Goal: Task Accomplishment & Management: Use online tool/utility

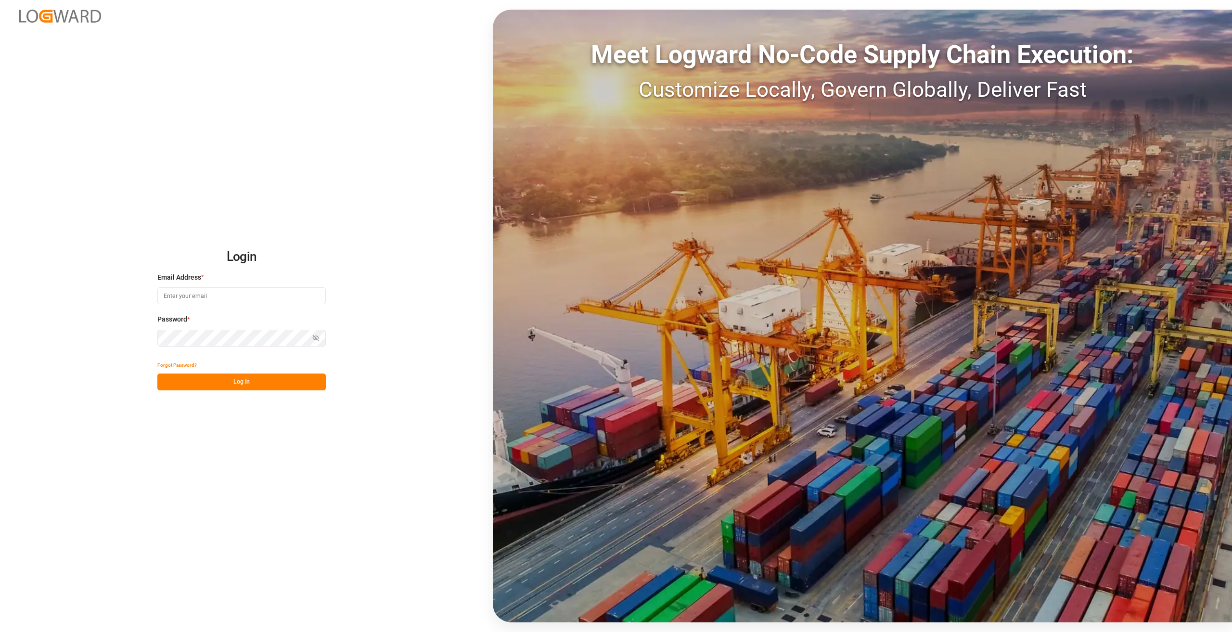
click at [194, 294] on input at bounding box center [241, 295] width 168 height 17
drag, startPoint x: 257, startPoint y: 302, endPoint x: 226, endPoint y: 302, distance: 30.8
click at [257, 302] on input at bounding box center [241, 295] width 168 height 17
click at [196, 295] on input at bounding box center [241, 295] width 168 height 17
type input "florian.walterbusch@compo-expert.com"
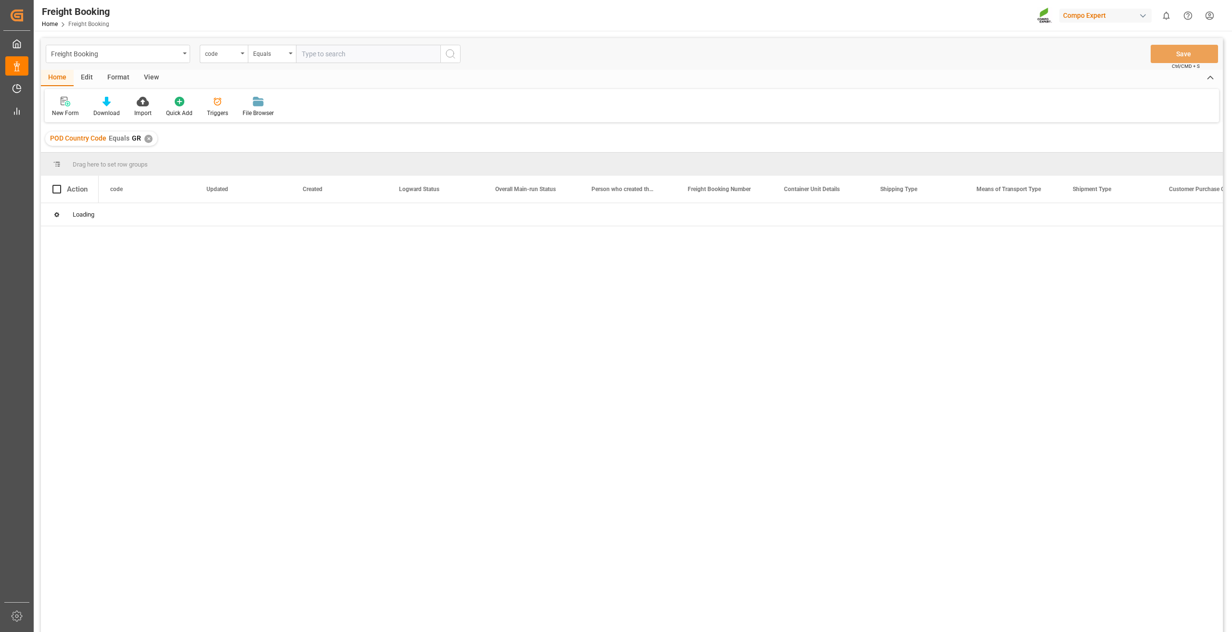
click at [146, 138] on div "✕" at bounding box center [148, 139] width 8 height 8
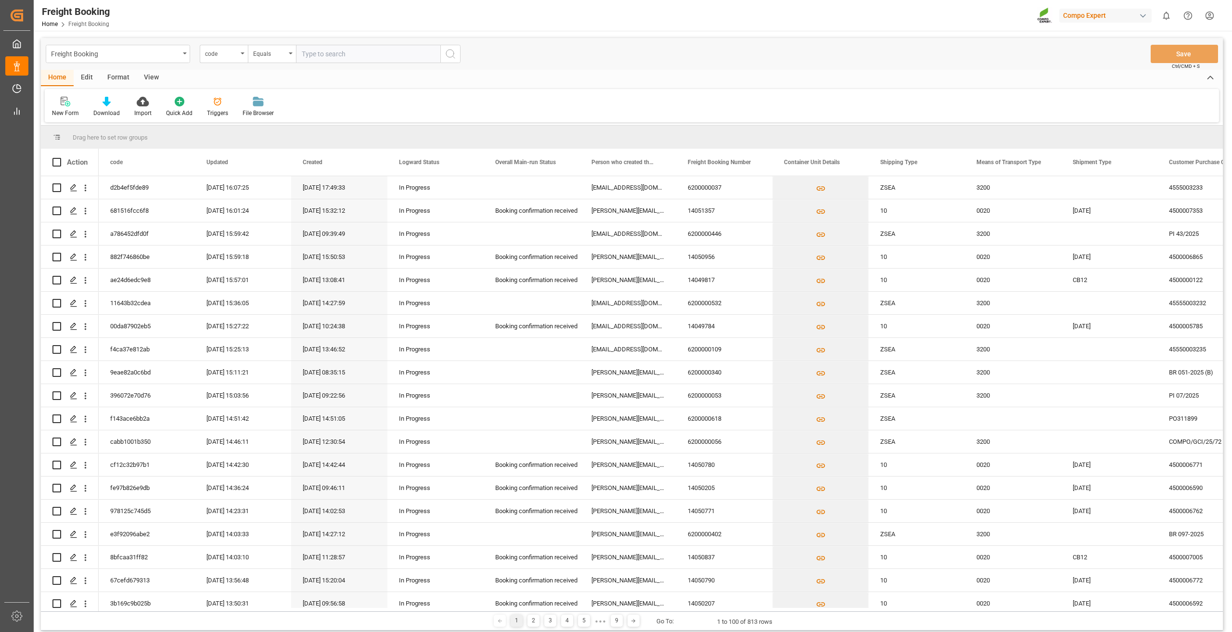
click at [112, 76] on div "Format" at bounding box center [118, 78] width 37 height 16
click at [91, 73] on div "Edit" at bounding box center [87, 78] width 26 height 16
click at [115, 104] on icon at bounding box center [112, 102] width 13 height 10
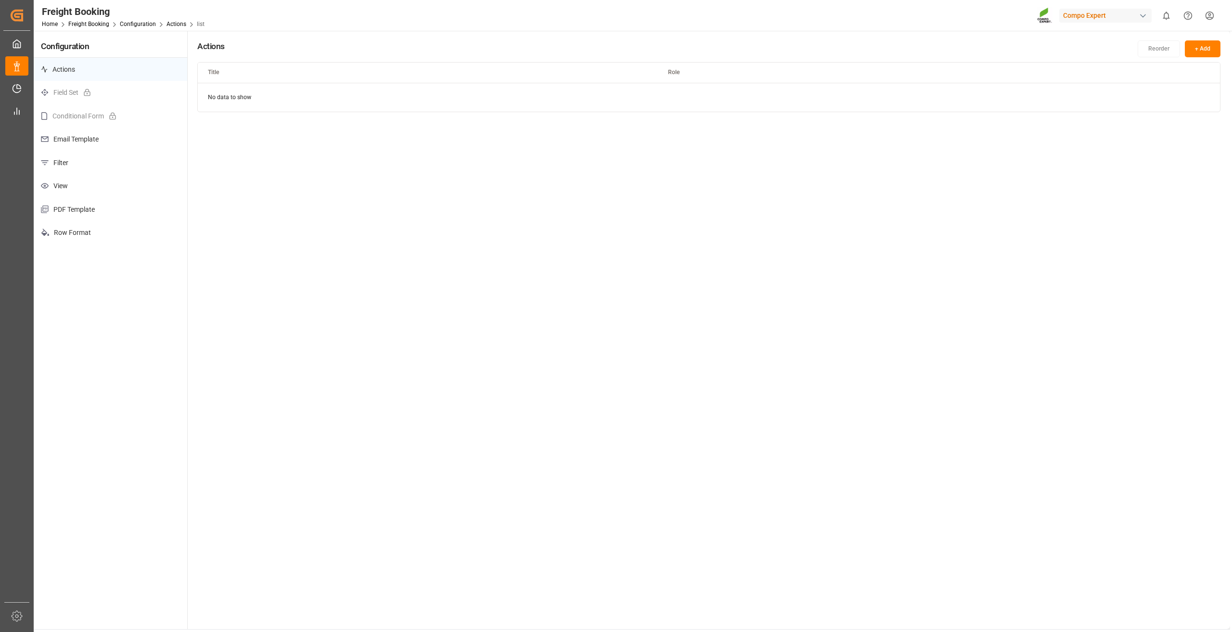
click at [82, 144] on p "Email Template" at bounding box center [111, 140] width 154 height 24
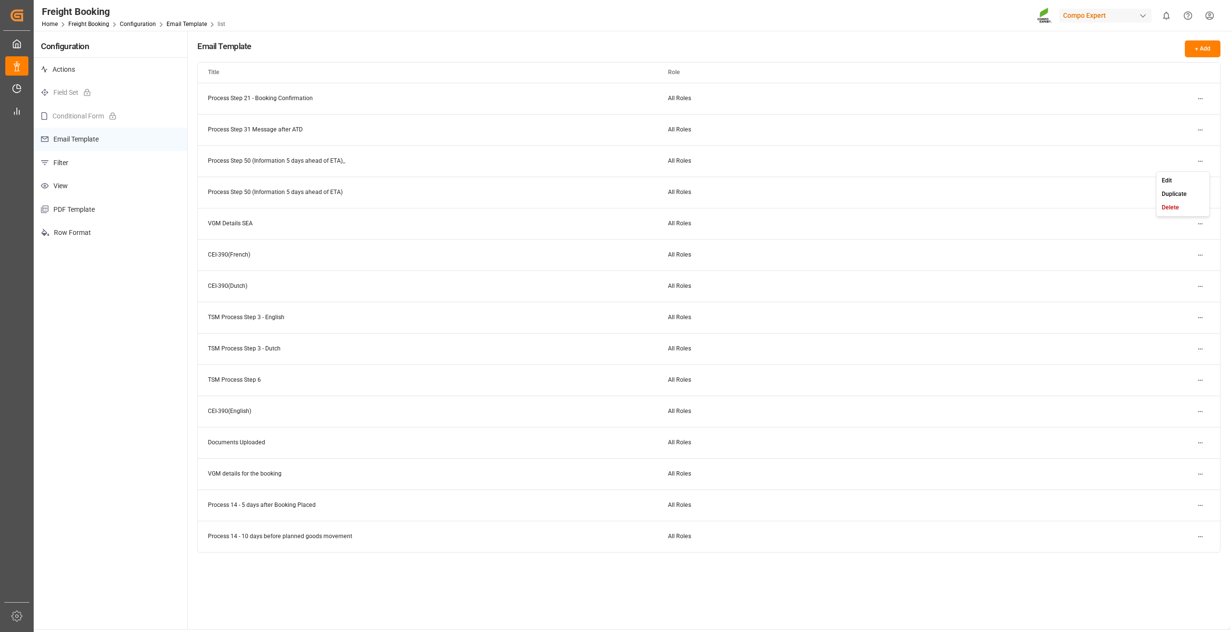
click at [1204, 163] on html "Created by potrace 1.15, written by Peter Selinger 2001-2017 Created by potrace…" at bounding box center [616, 316] width 1232 height 632
click at [1184, 184] on div "Edit" at bounding box center [1184, 180] width 50 height 13
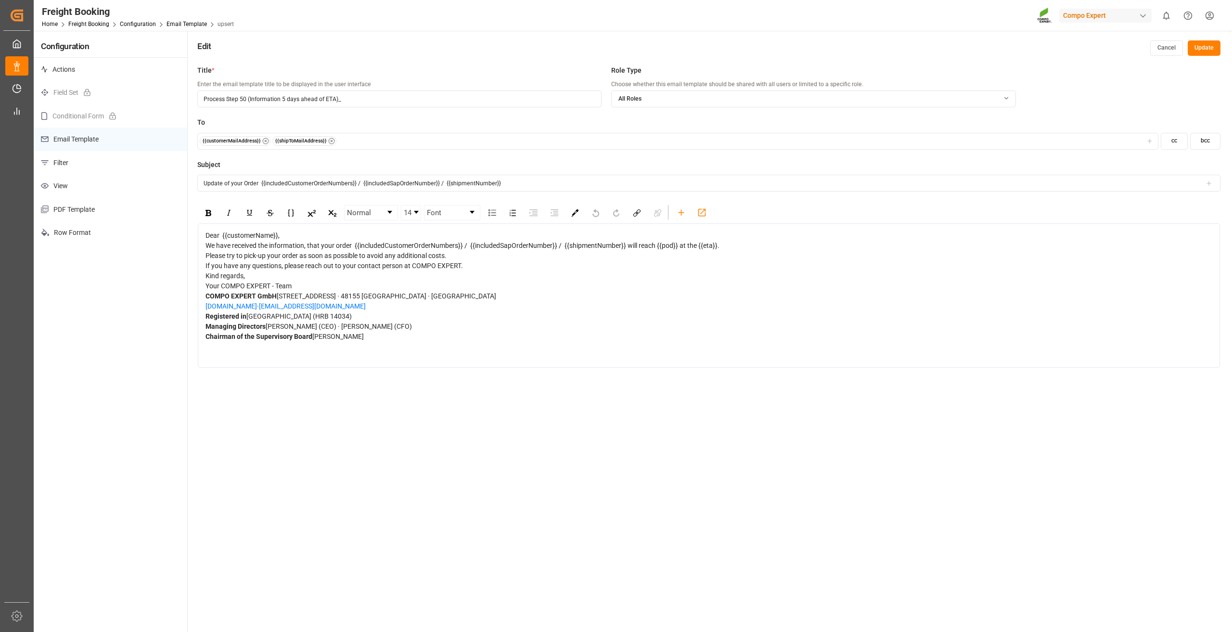
click at [734, 251] on div "We have received the information, that your order {{includedCustomerOrderNumber…" at bounding box center [710, 246] width 1008 height 10
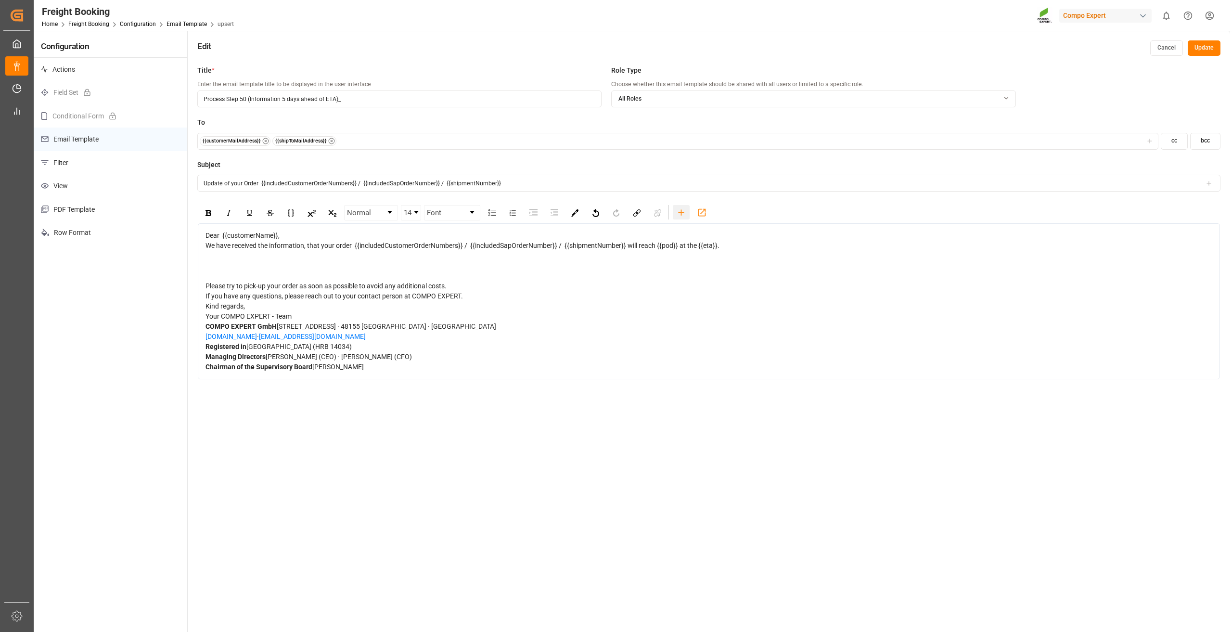
click at [682, 212] on icon "rdw-toolbar" at bounding box center [681, 212] width 10 height 10
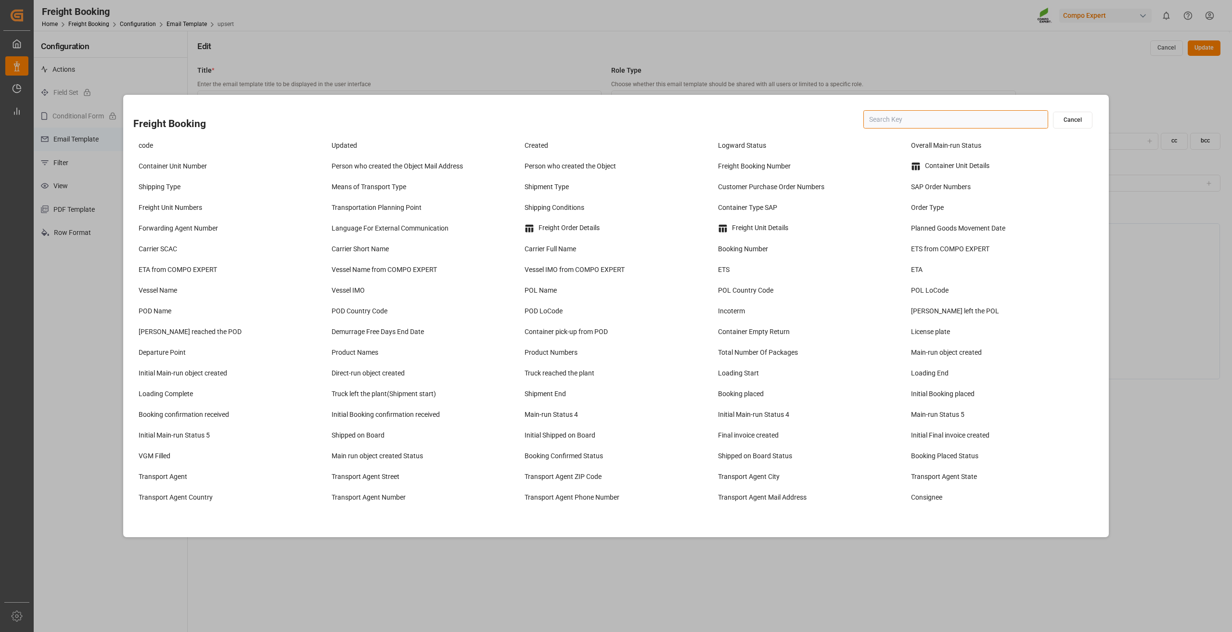
click at [911, 121] on input "text" at bounding box center [956, 119] width 185 height 18
click at [558, 353] on div "Product Numbers" at bounding box center [616, 353] width 188 height 16
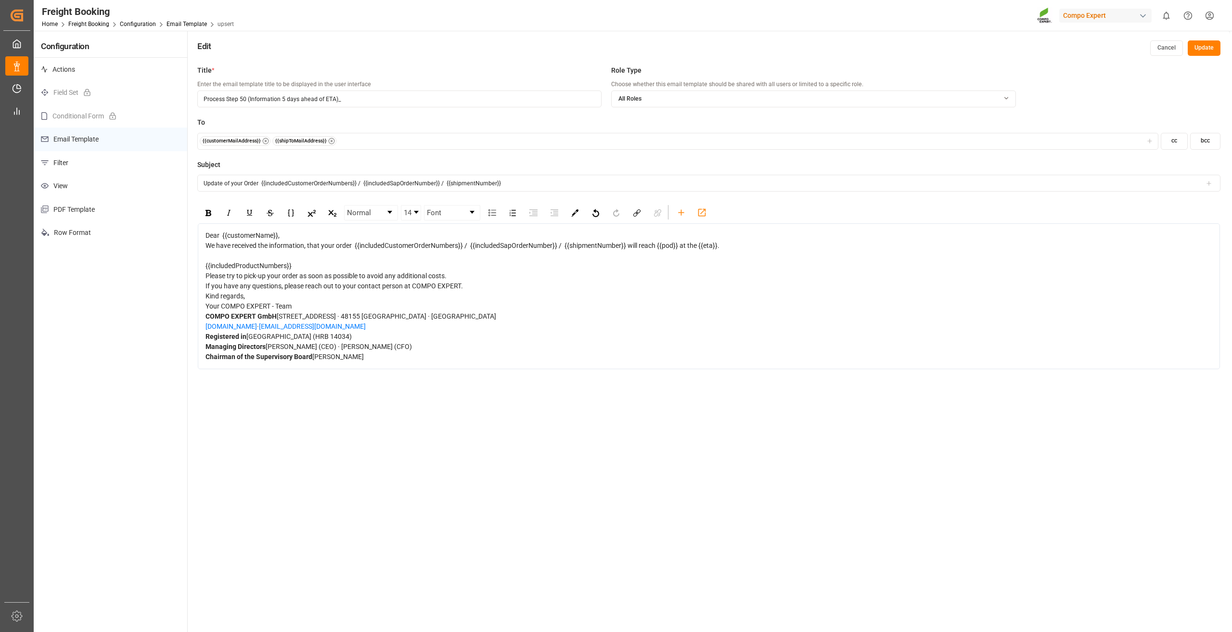
click at [300, 271] on div "{{includedProductNumbers}}" at bounding box center [710, 266] width 1008 height 10
click at [679, 215] on icon "rdw-toolbar" at bounding box center [681, 212] width 10 height 10
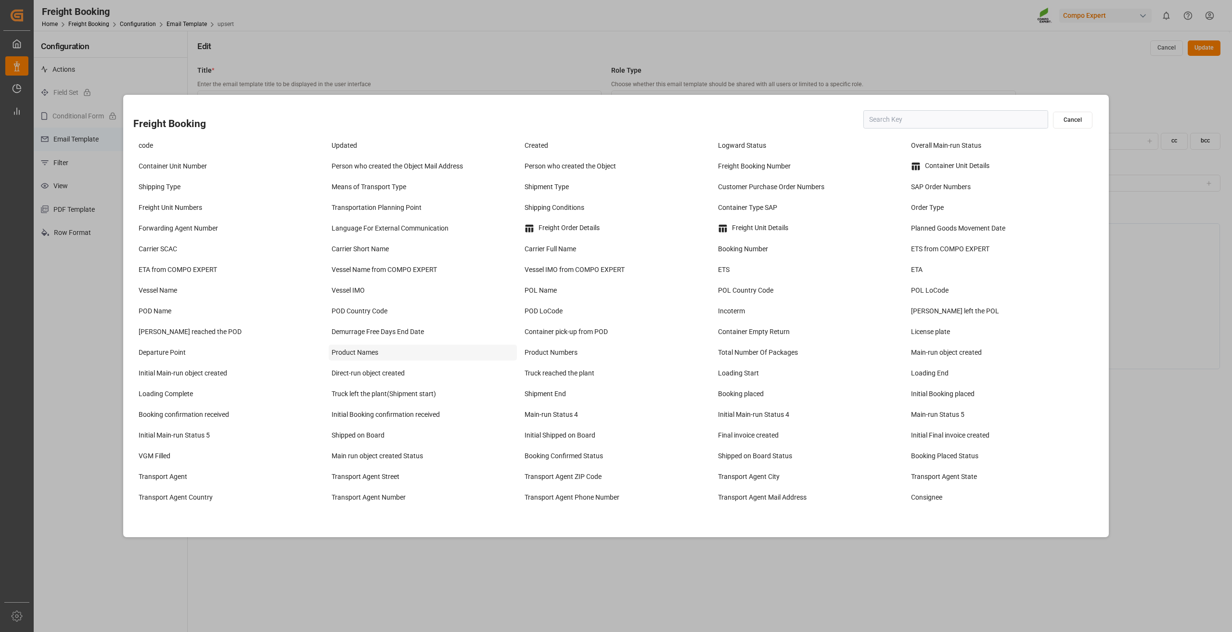
click at [365, 353] on div "Product Names" at bounding box center [423, 353] width 188 height 16
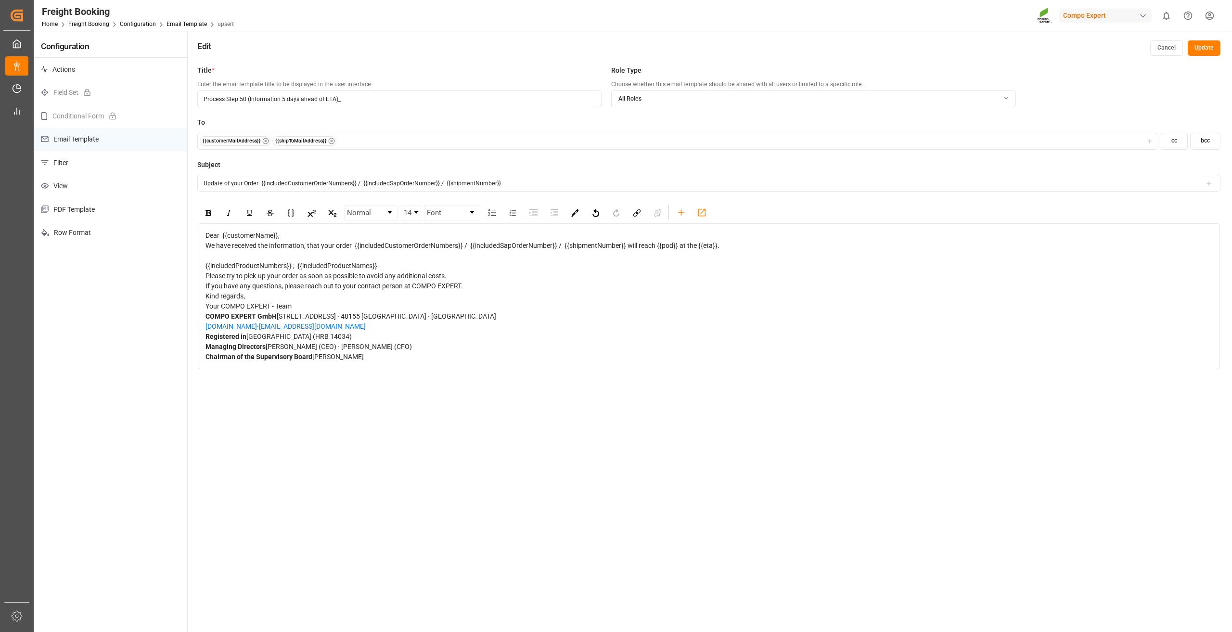
click at [377, 270] on span "{{includedProductNumbers}} ; {{includedProductNames}}" at bounding box center [292, 266] width 172 height 8
click at [1208, 44] on button "Update" at bounding box center [1204, 47] width 33 height 15
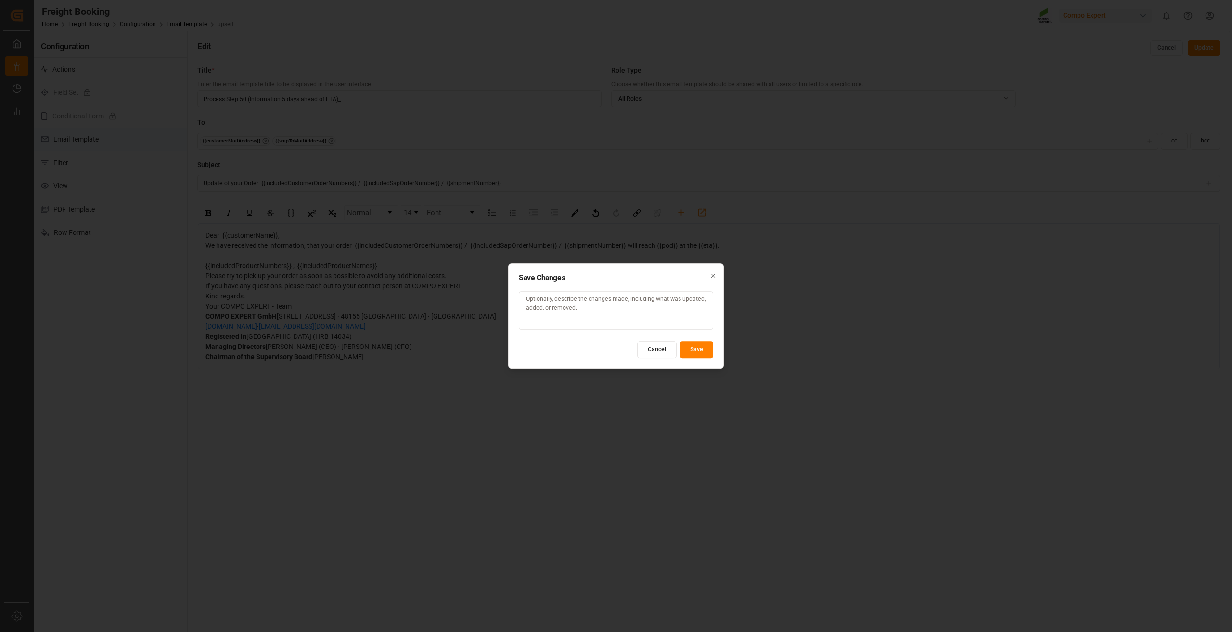
click at [702, 349] on button "Save" at bounding box center [696, 349] width 33 height 17
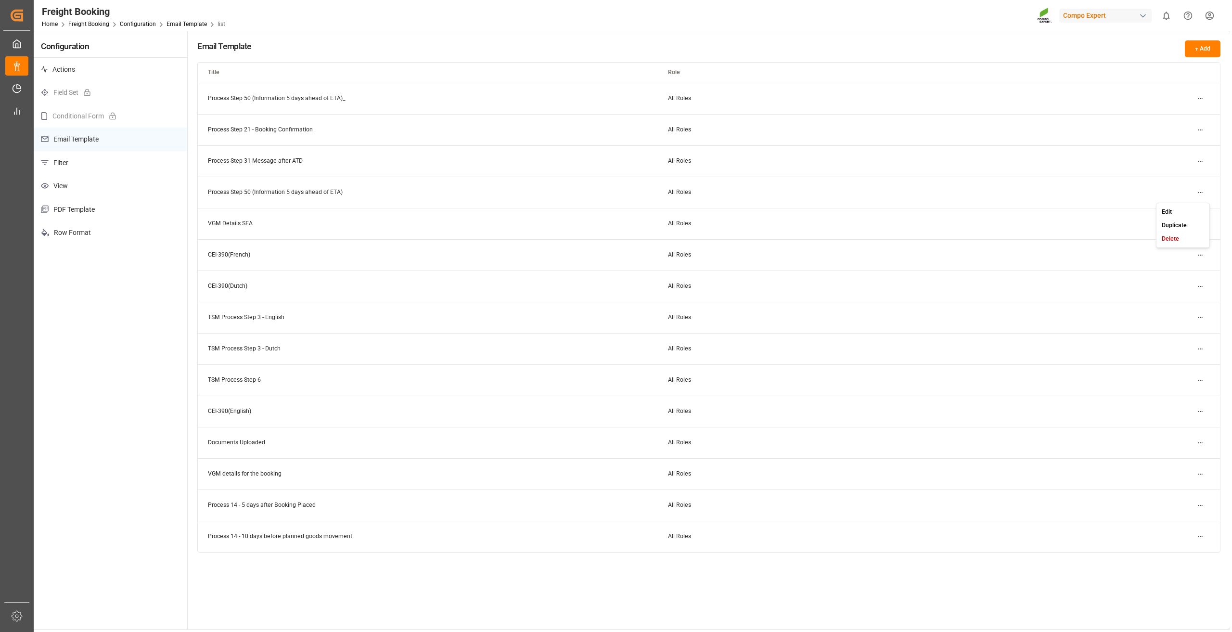
click at [1203, 191] on html "Created by potrace 1.15, written by Peter Selinger 2001-2017 Created by potrace…" at bounding box center [616, 316] width 1232 height 632
click at [1178, 215] on div "Edit" at bounding box center [1184, 211] width 50 height 13
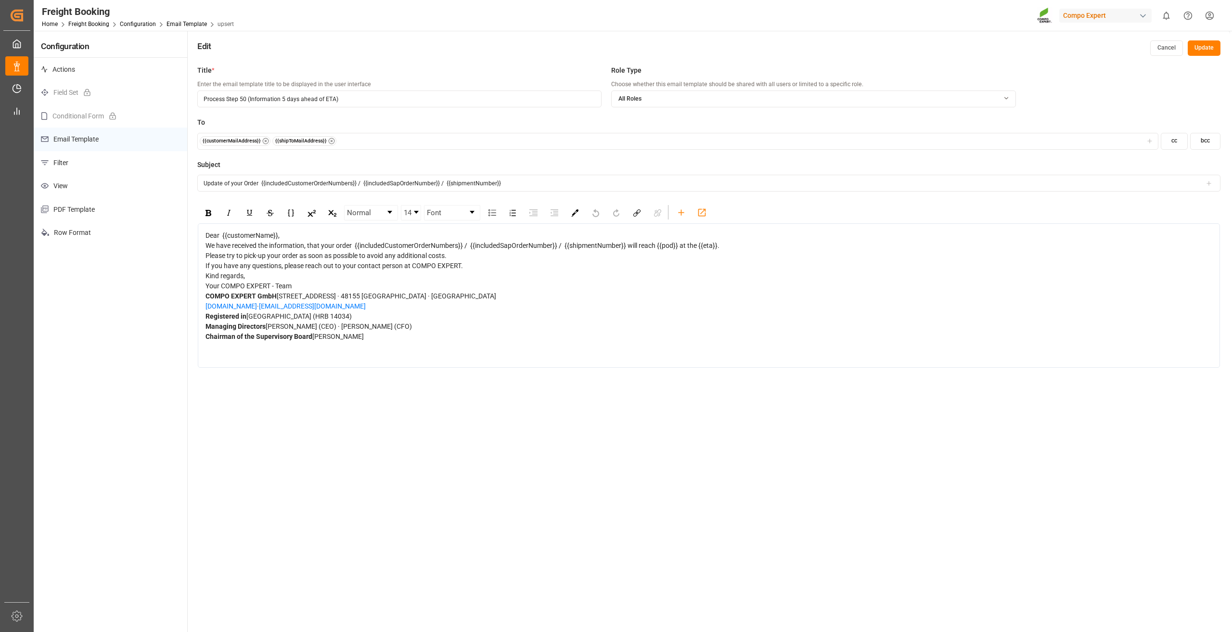
click at [740, 251] on div "We have received the information, that your order {{includedCustomerOrderNumber…" at bounding box center [710, 246] width 1008 height 10
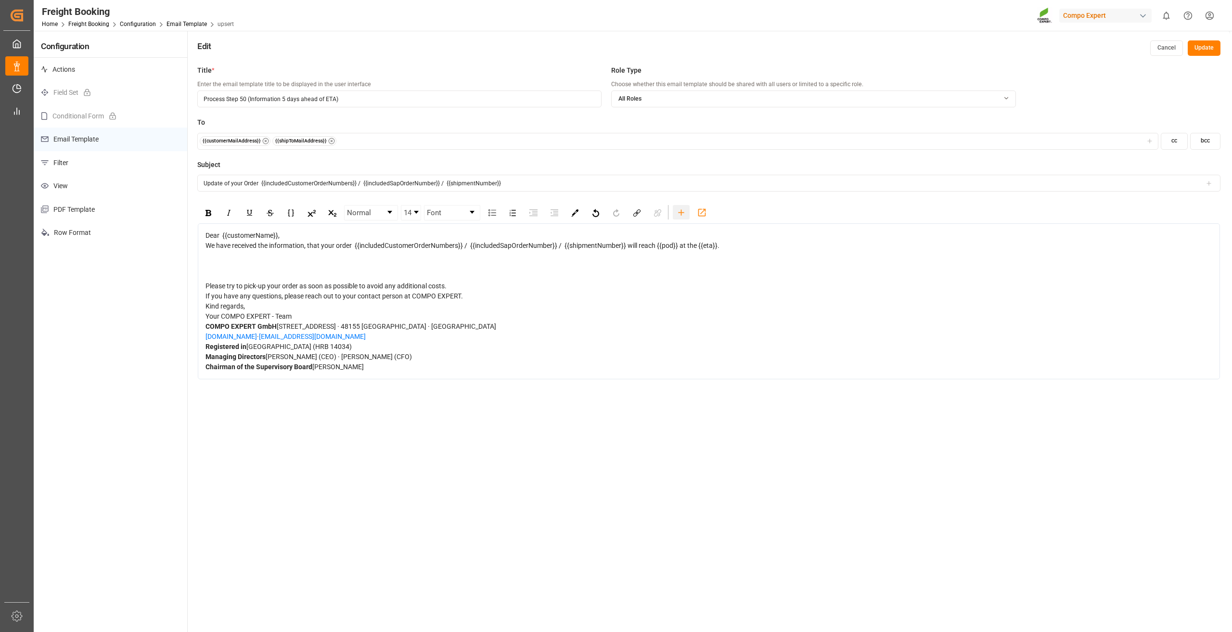
click at [679, 213] on icon "rdw-toolbar" at bounding box center [681, 212] width 10 height 10
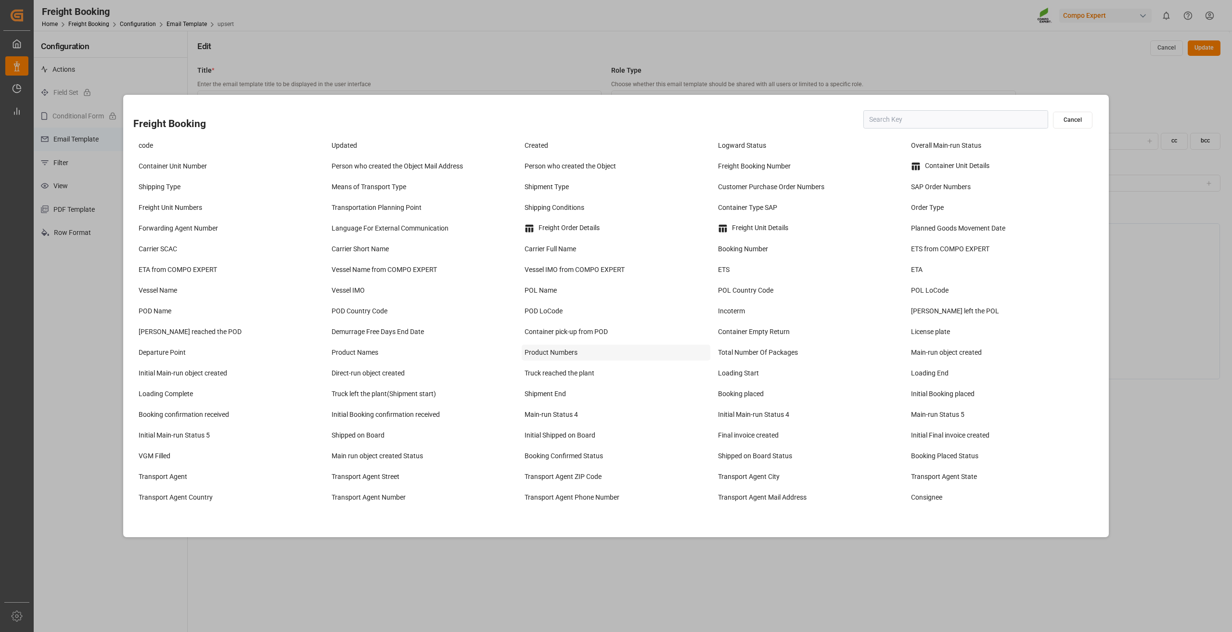
click at [549, 349] on div "Product Numbers" at bounding box center [616, 353] width 188 height 16
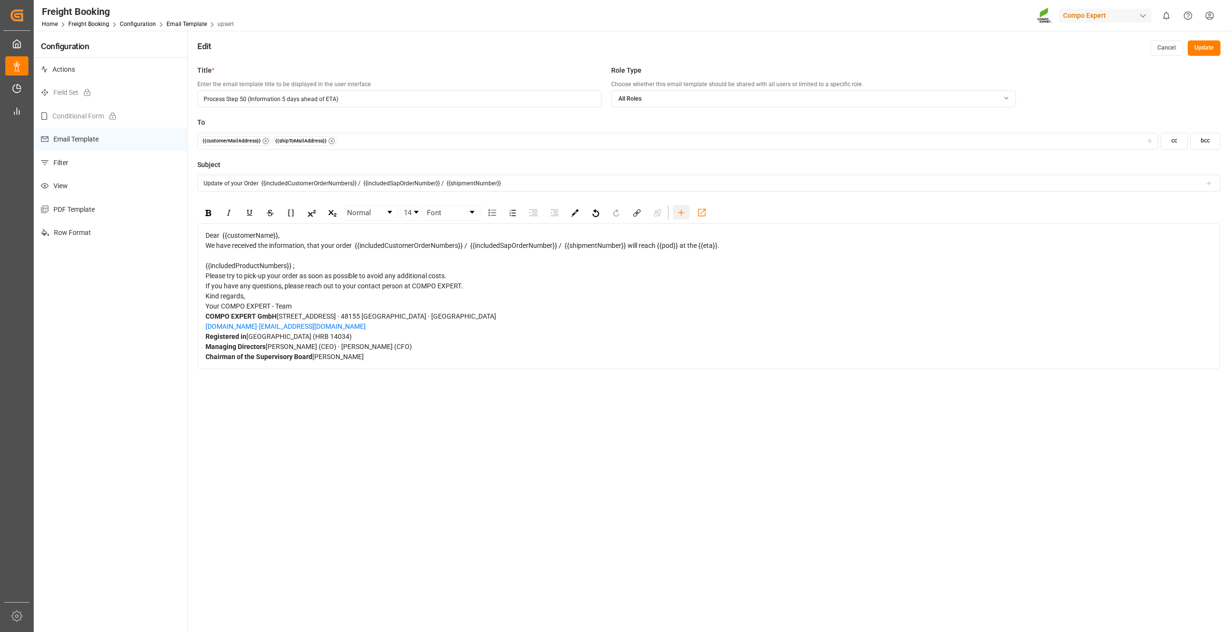
click at [685, 209] on icon "rdw-toolbar" at bounding box center [681, 212] width 10 height 10
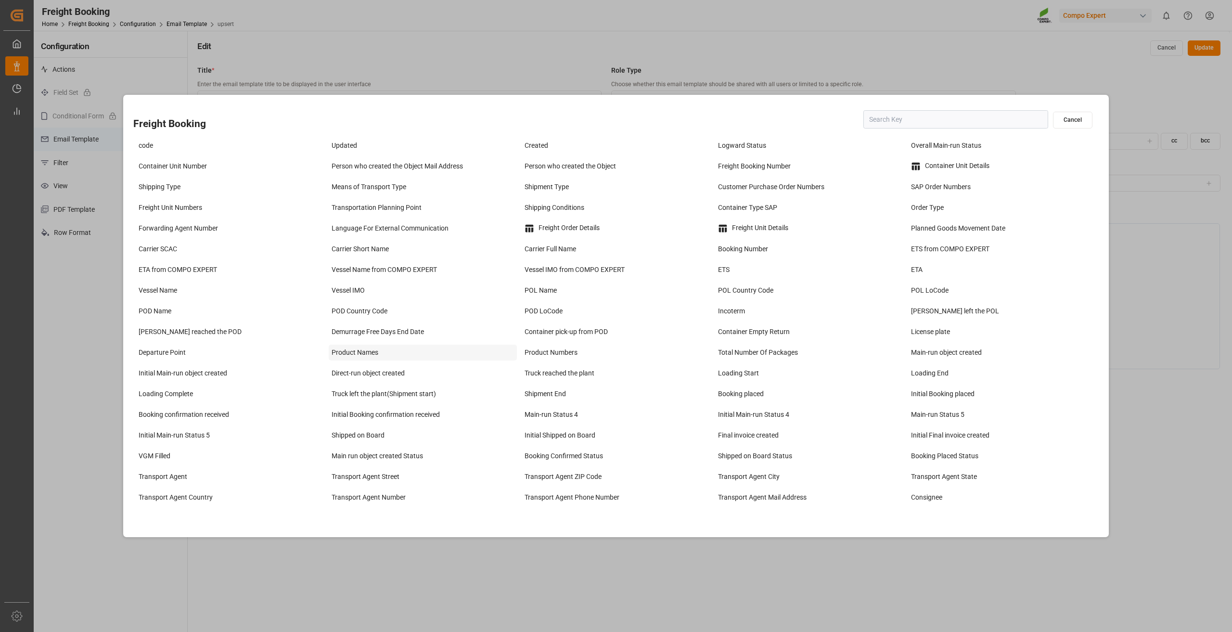
click at [368, 353] on div "Product Names" at bounding box center [423, 353] width 188 height 16
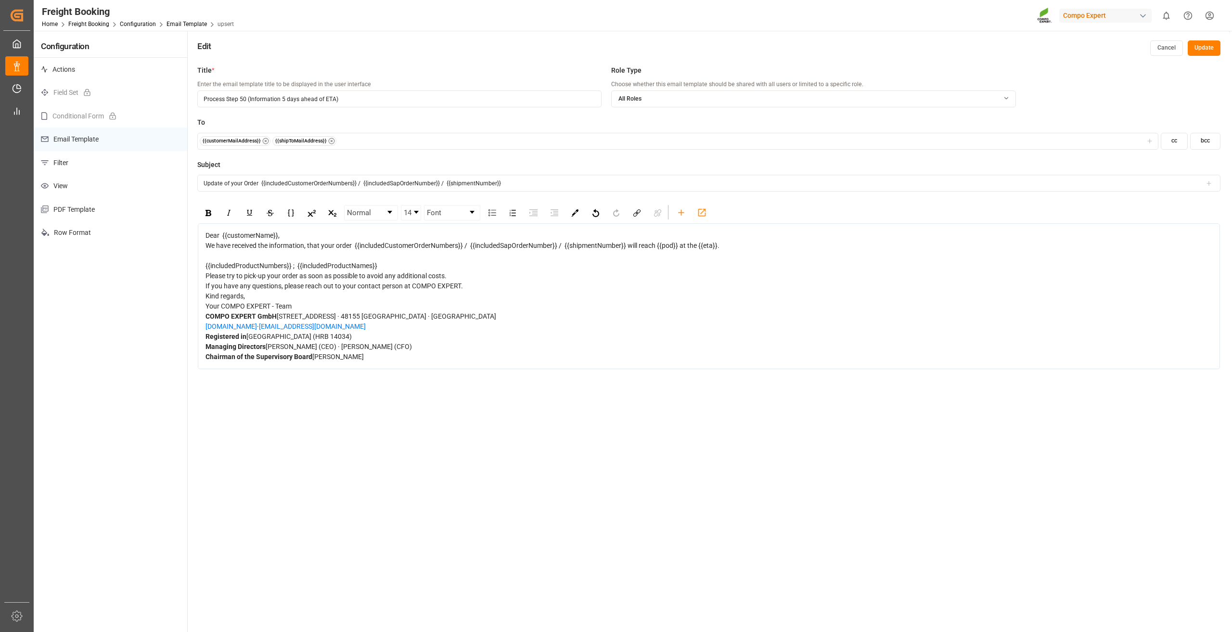
click at [1221, 50] on div "Edit Cancel Update" at bounding box center [709, 46] width 1043 height 30
click at [1205, 50] on button "Update" at bounding box center [1204, 47] width 33 height 15
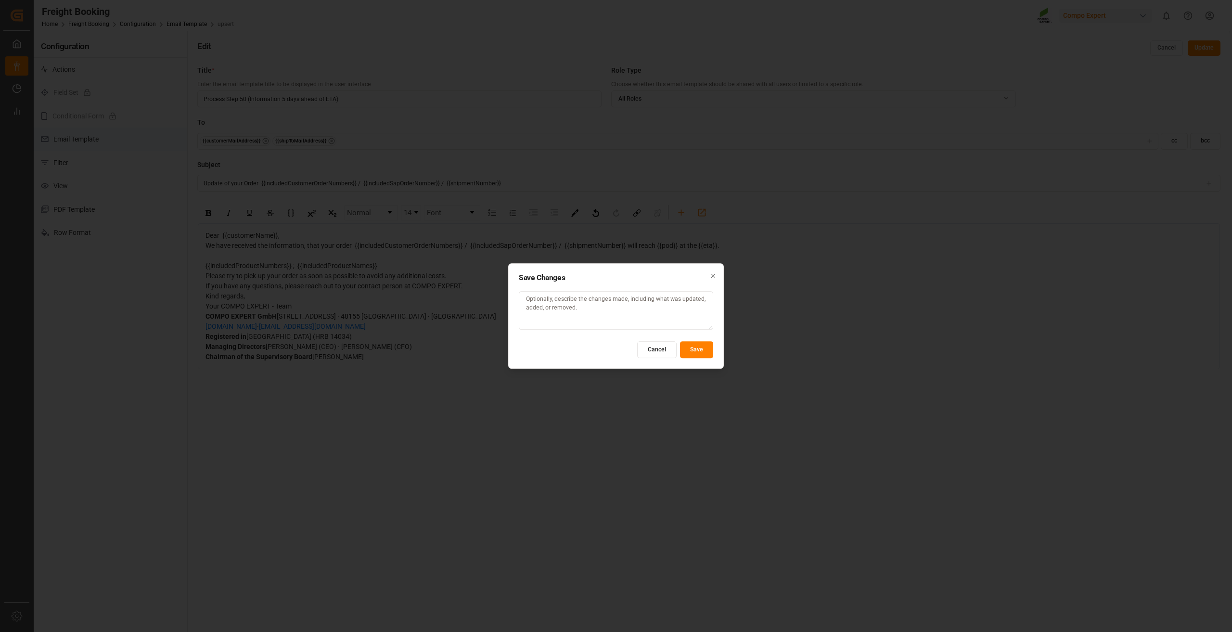
click at [700, 348] on button "Save" at bounding box center [696, 349] width 33 height 17
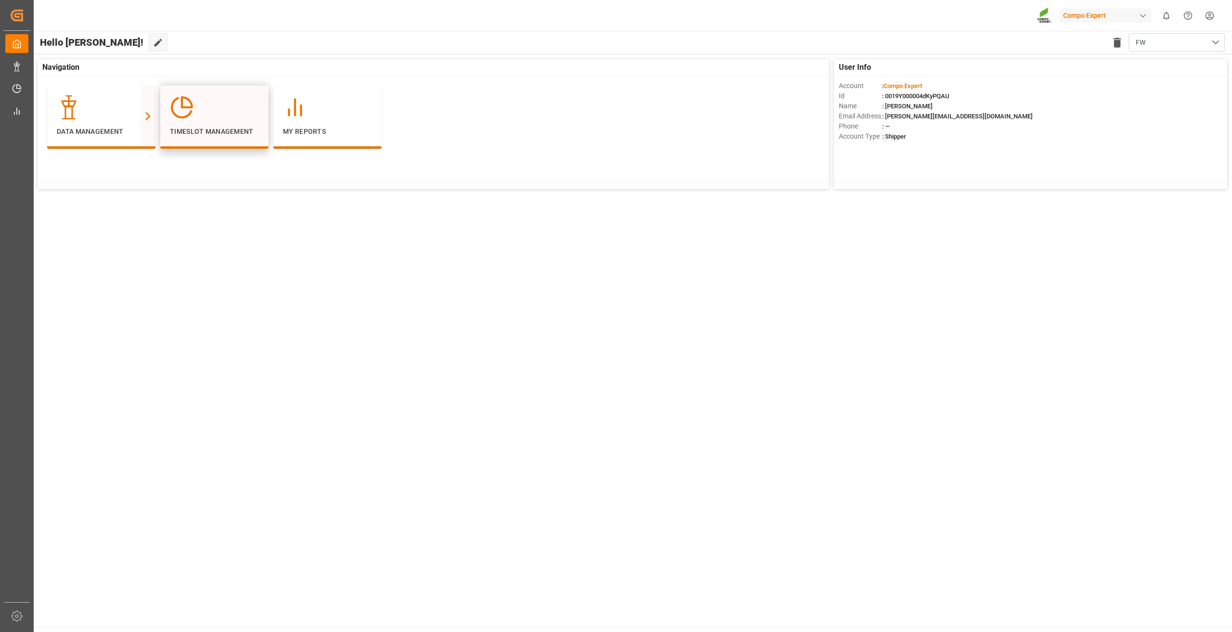
click at [214, 124] on div "Timeslot Management" at bounding box center [214, 115] width 89 height 41
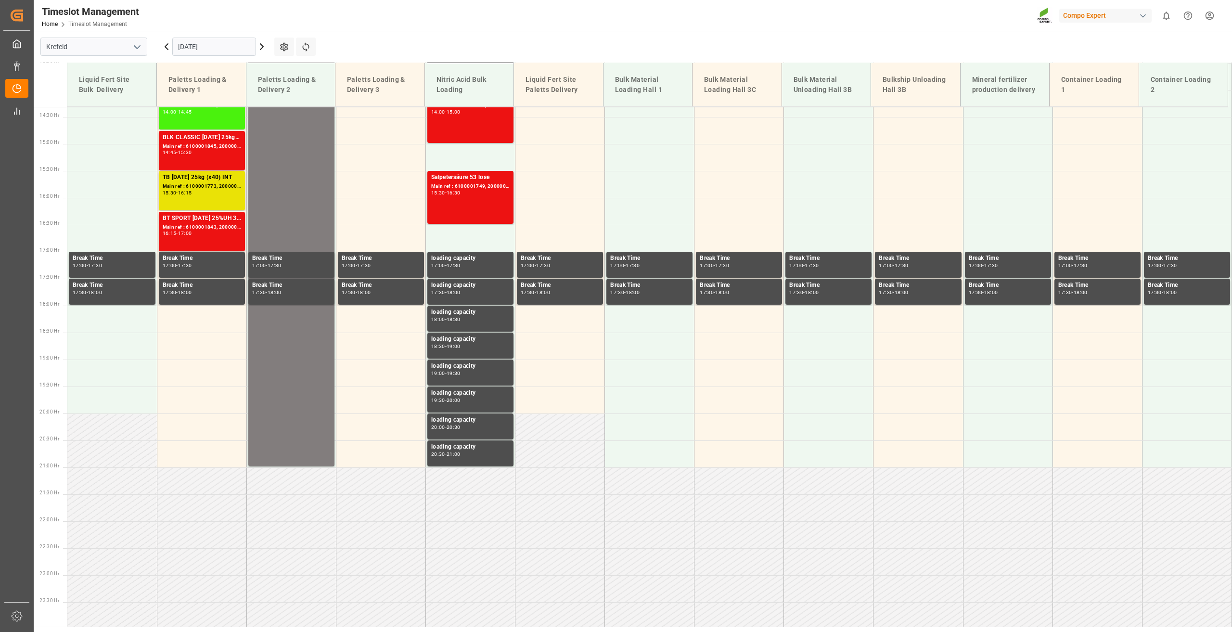
scroll to position [775, 0]
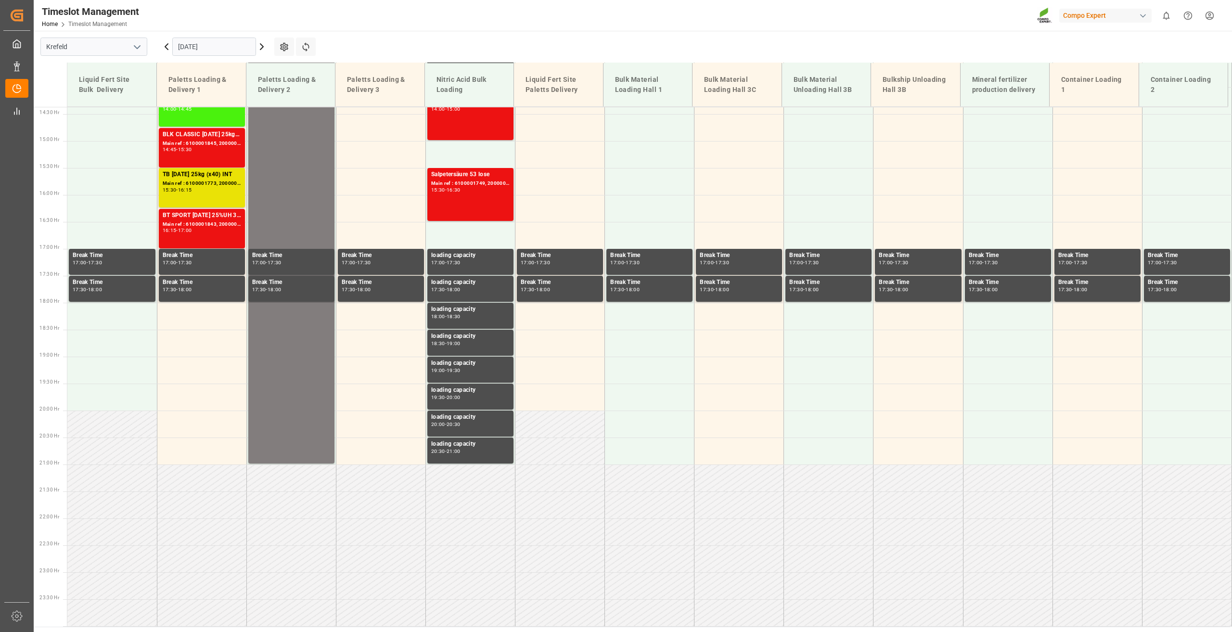
click at [206, 47] on input "[DATE]" at bounding box center [214, 47] width 84 height 18
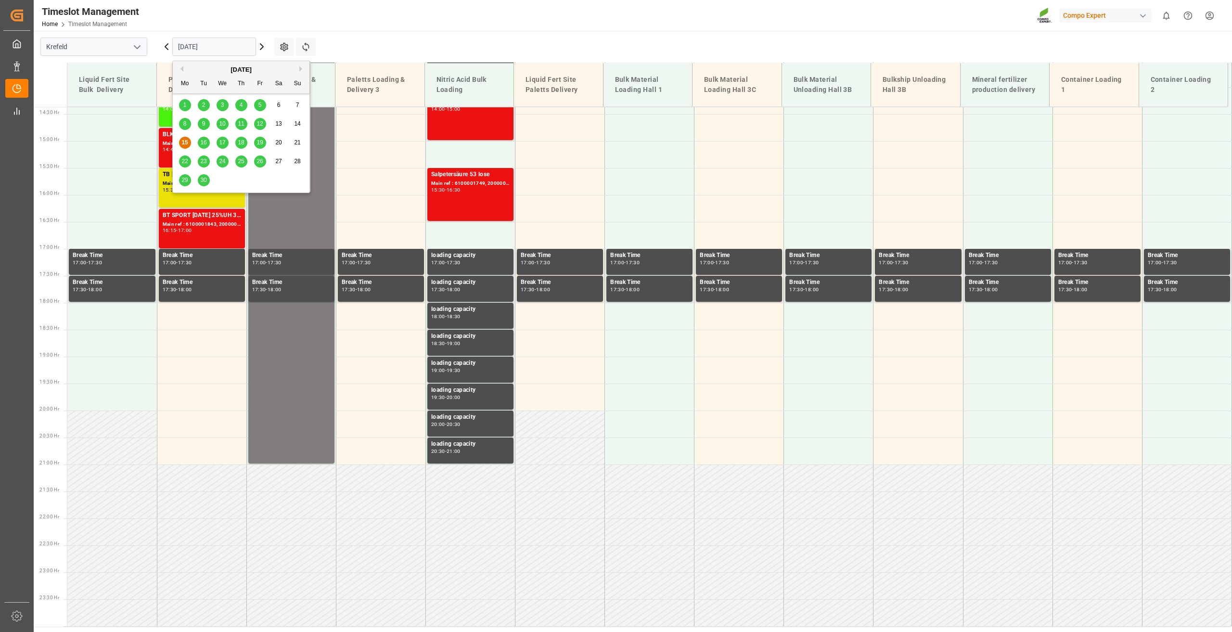
click at [185, 161] on span "22" at bounding box center [184, 161] width 6 height 7
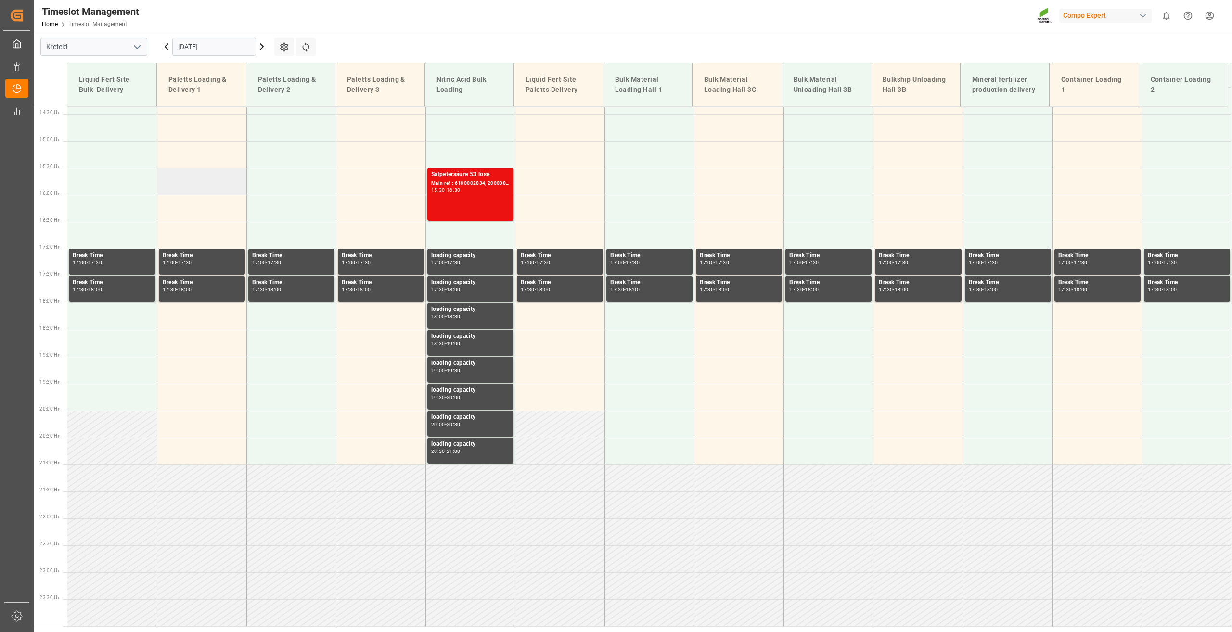
scroll to position [389, 0]
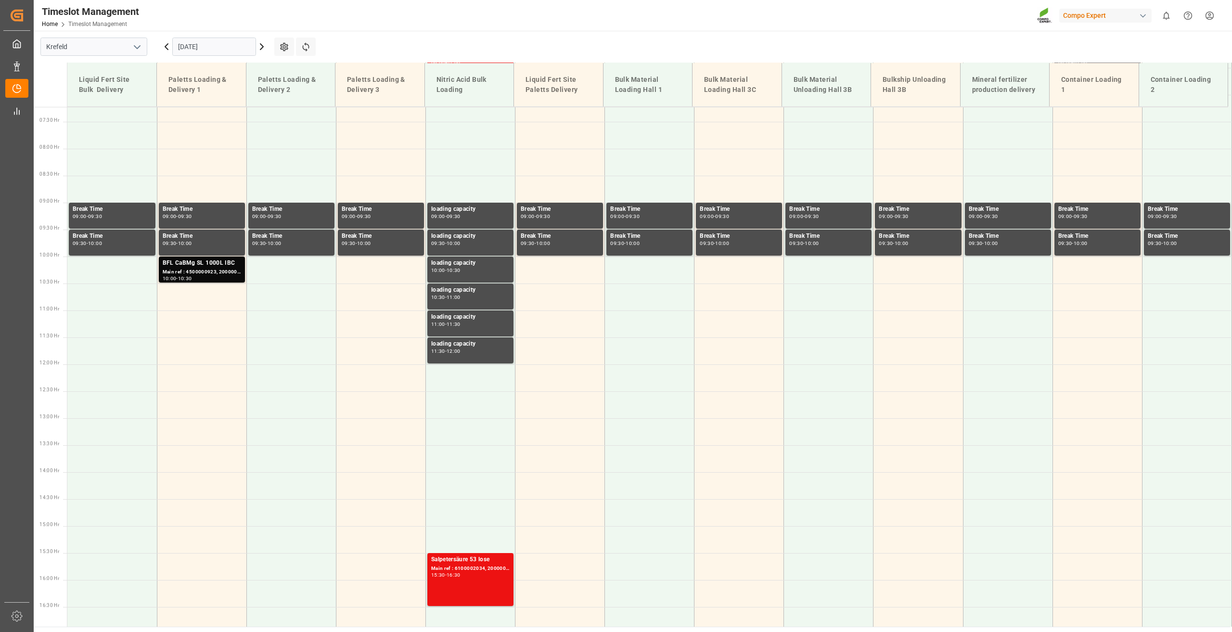
click at [168, 51] on icon at bounding box center [167, 47] width 12 height 12
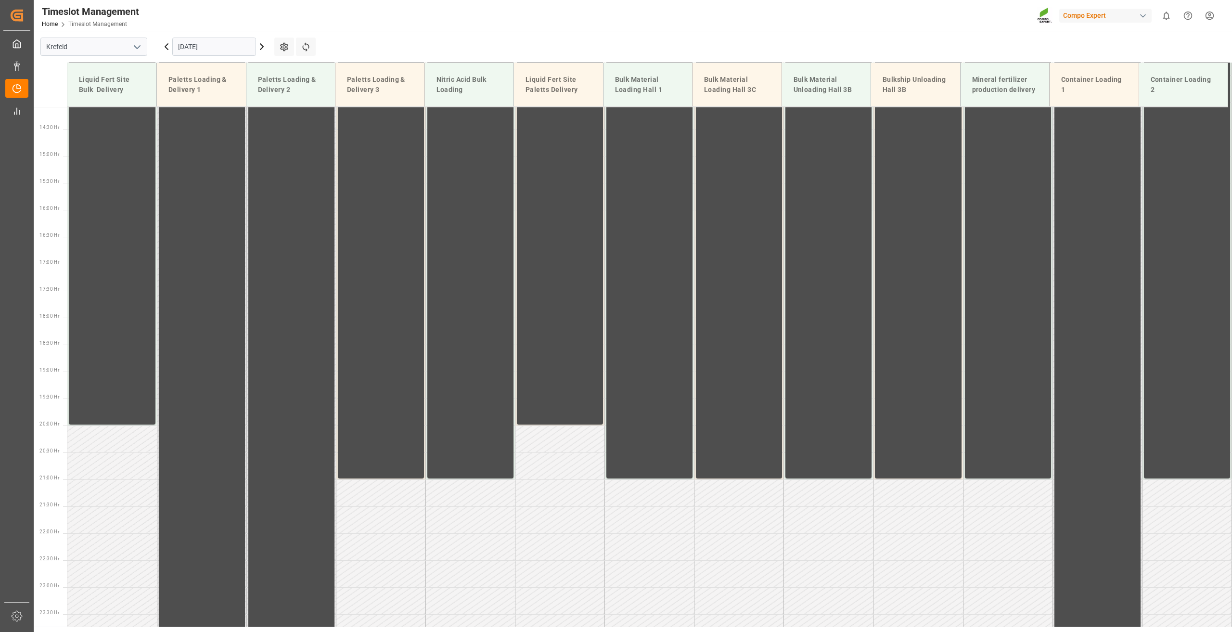
click at [195, 41] on input "[DATE]" at bounding box center [214, 47] width 84 height 18
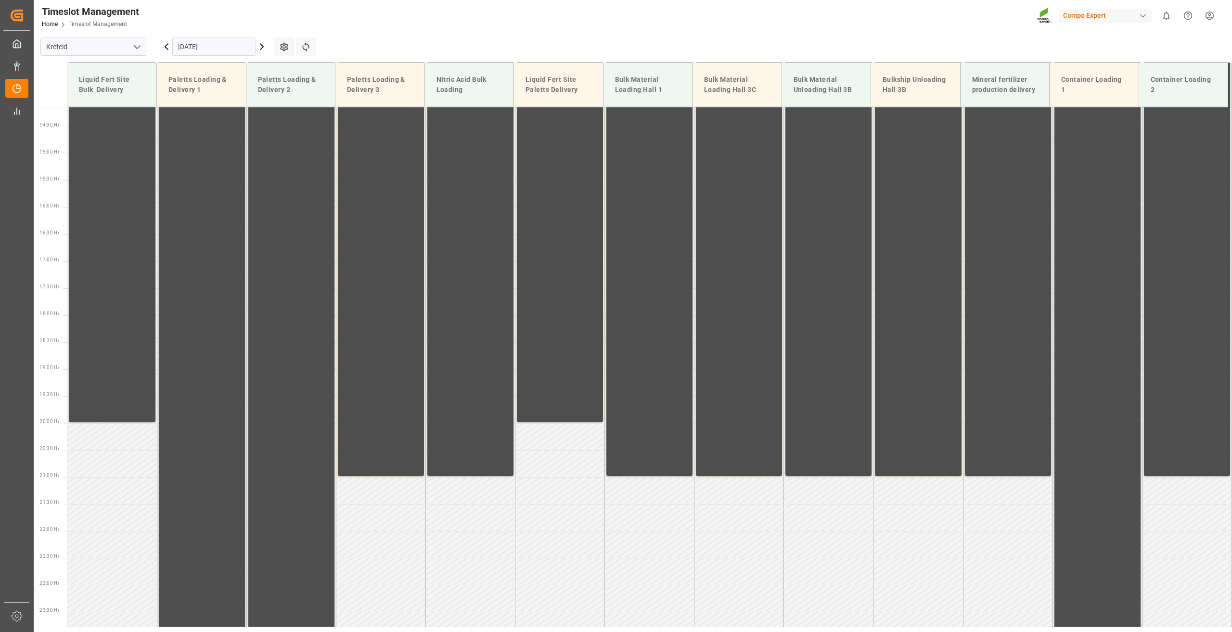
scroll to position [775, 0]
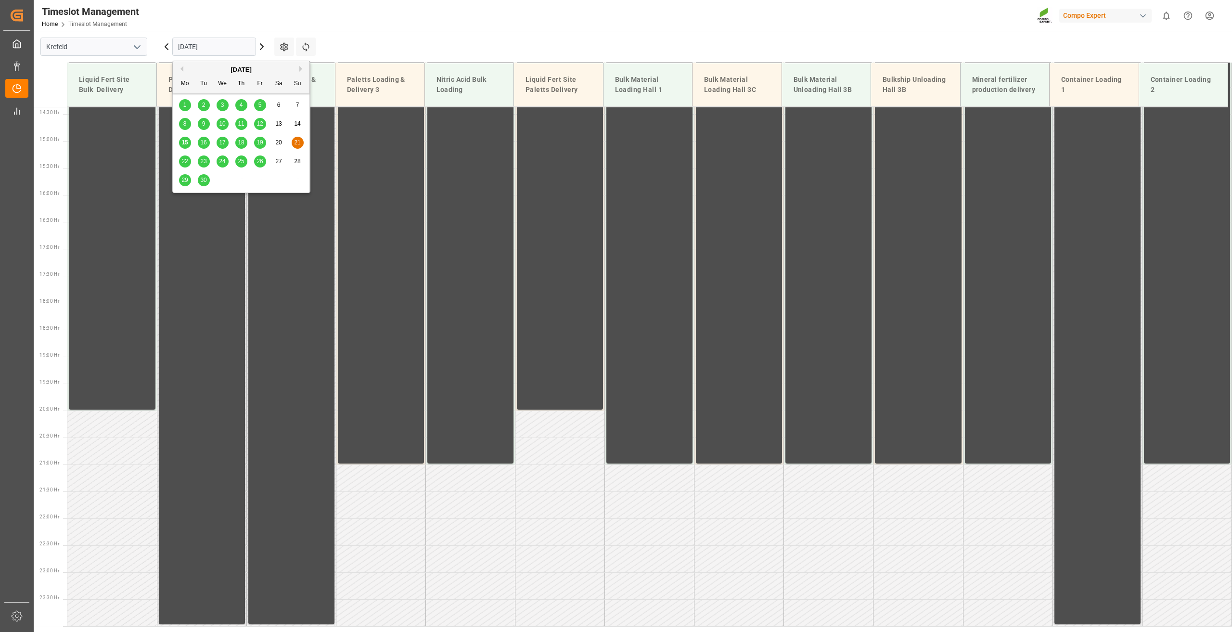
click at [204, 162] on span "23" at bounding box center [203, 161] width 6 height 7
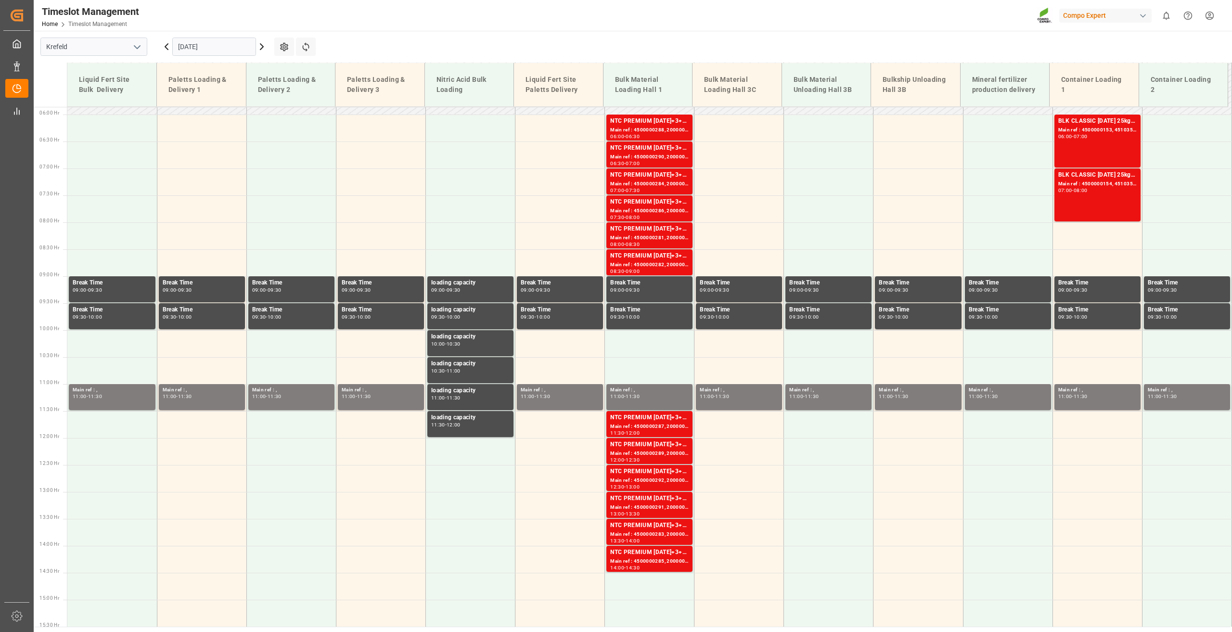
scroll to position [293, 0]
